Goal: Navigation & Orientation: Find specific page/section

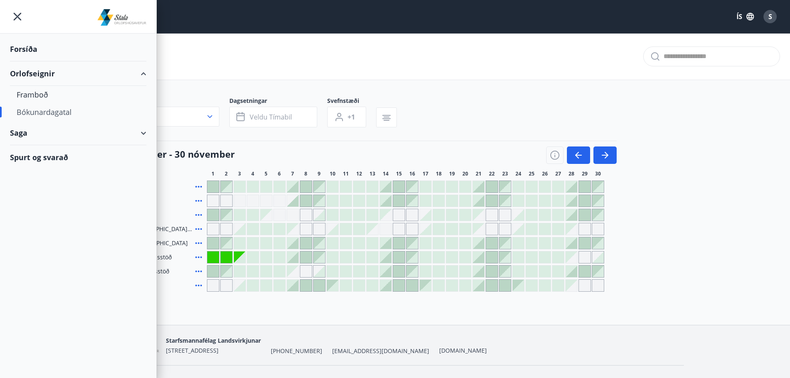
click at [23, 45] on div "Forsíða" at bounding box center [78, 49] width 136 height 24
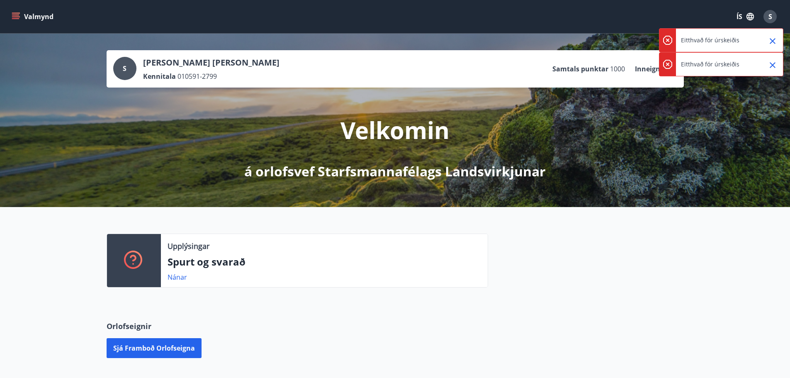
click at [769, 15] on span "S" at bounding box center [771, 16] width 4 height 9
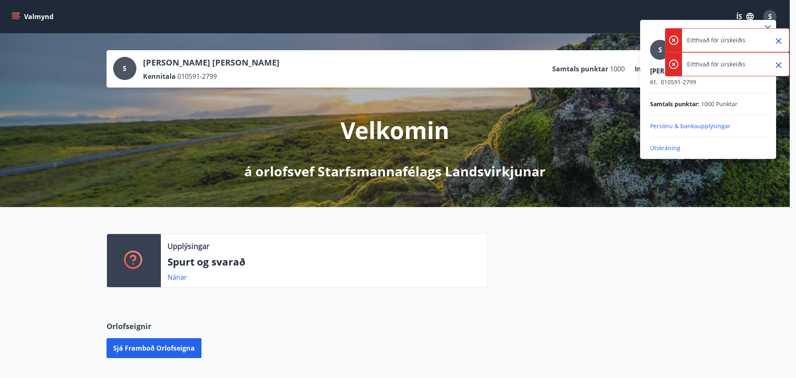
click at [28, 16] on div at bounding box center [398, 189] width 796 height 378
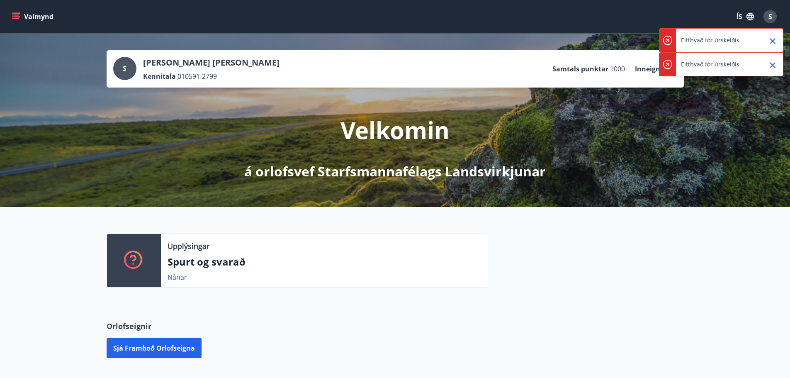
click at [20, 13] on button "Valmynd" at bounding box center [33, 16] width 47 height 15
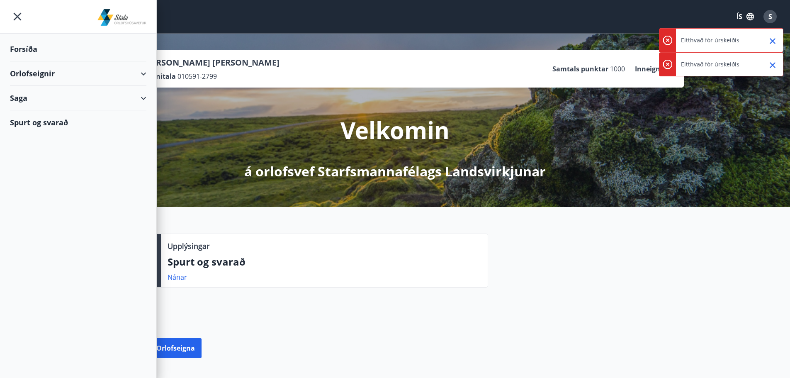
click at [46, 77] on div "Orlofseignir" at bounding box center [78, 73] width 136 height 24
click at [48, 112] on div "Bókunardagatal" at bounding box center [78, 111] width 123 height 17
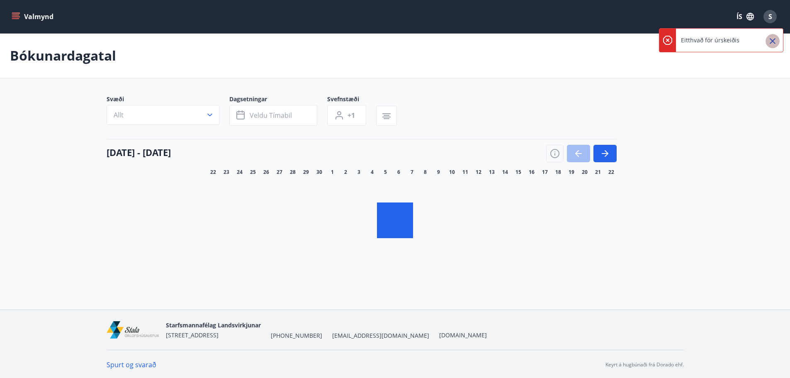
click at [774, 37] on icon "Close" at bounding box center [773, 41] width 10 height 10
